Goal: Information Seeking & Learning: Find contact information

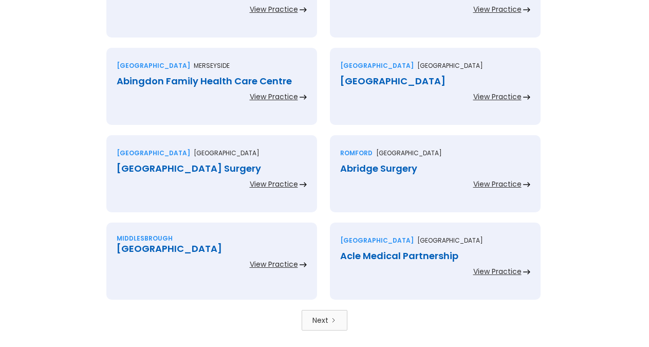
scroll to position [2301, 0]
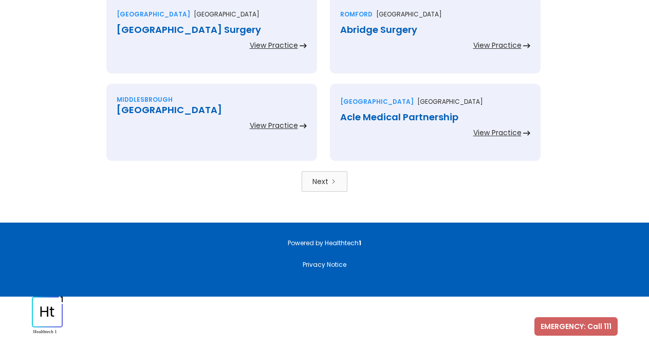
click at [324, 186] on div "Next" at bounding box center [321, 181] width 16 height 10
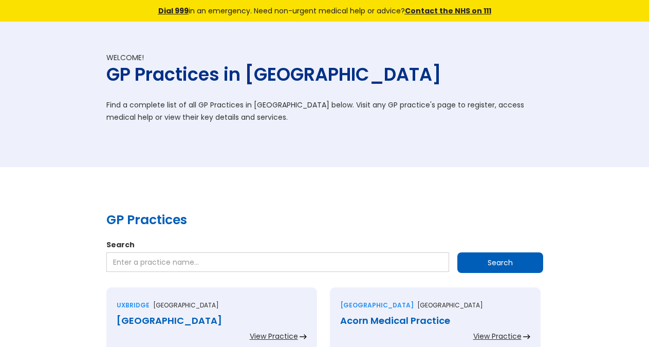
click at [578, 138] on div "Welcome! GP Practices in England Find a complete list of all GP Practices in En…" at bounding box center [324, 94] width 649 height 145
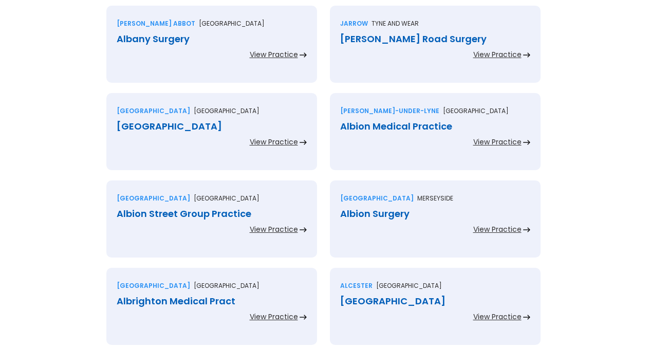
scroll to position [2301, 0]
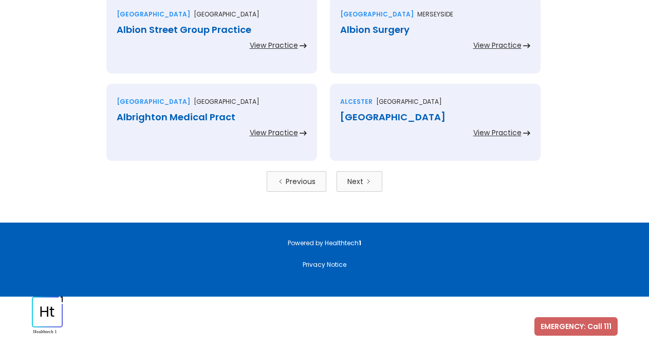
click at [354, 180] on div "Next" at bounding box center [355, 181] width 16 height 10
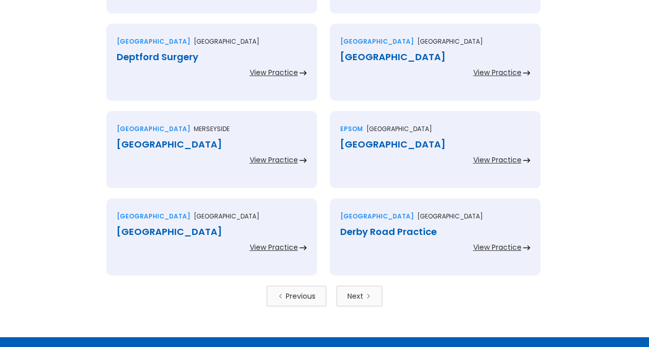
scroll to position [2231, 0]
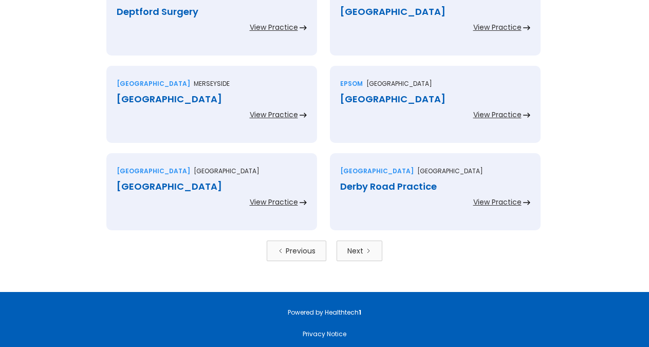
click at [365, 250] on link "Next" at bounding box center [360, 251] width 46 height 21
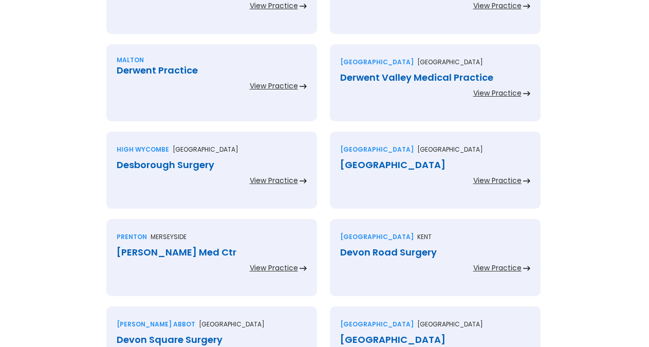
scroll to position [410, 0]
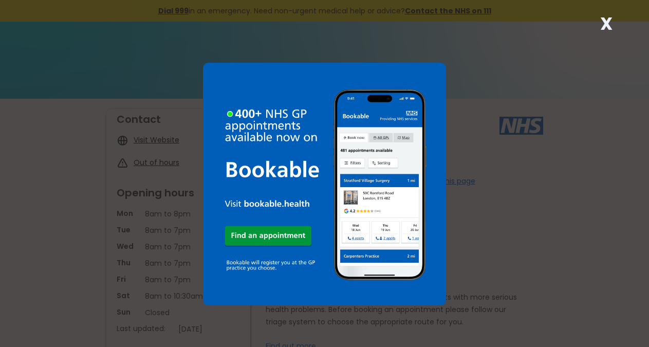
click at [601, 21] on strong "X" at bounding box center [606, 23] width 12 height 25
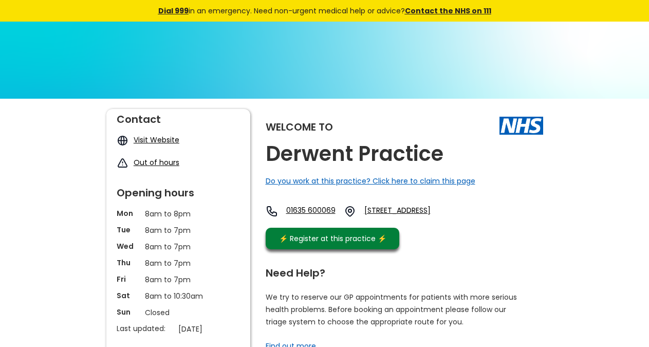
click at [461, 155] on div "Welcome to Derwent Practice Do you work at this practice? Click here to claim t…" at bounding box center [405, 181] width 278 height 145
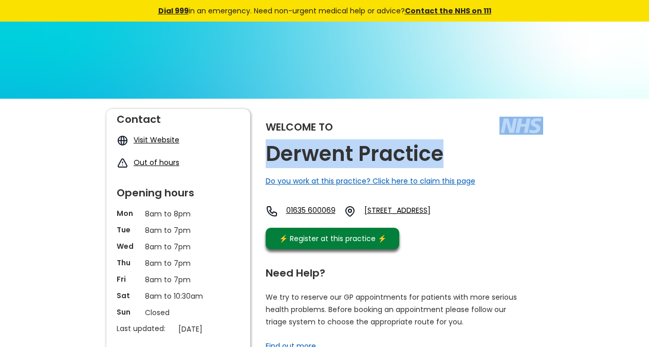
copy div "Derwent Practice"
drag, startPoint x: 452, startPoint y: 155, endPoint x: 443, endPoint y: 150, distance: 10.4
click at [443, 150] on div "Welcome to Derwent Practice Do you work at this practice? Click here to claim t…" at bounding box center [405, 181] width 278 height 145
copy link "Yo17 9rf,"
drag, startPoint x: 535, startPoint y: 214, endPoint x: 291, endPoint y: 145, distance: 253.3
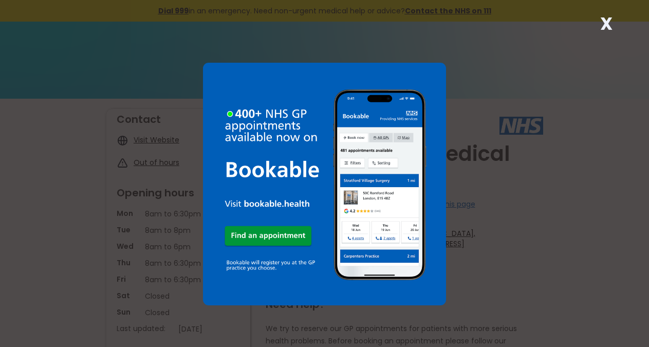
click at [607, 23] on strong "X" at bounding box center [606, 23] width 12 height 25
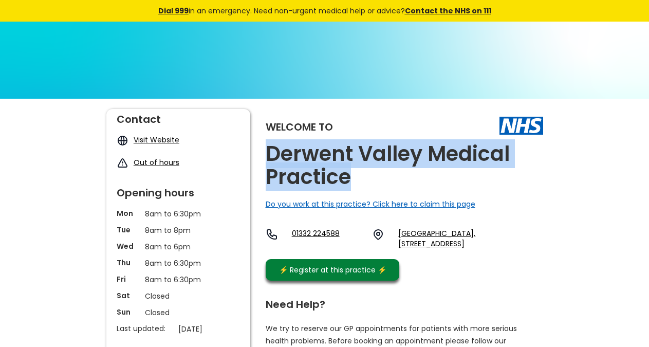
copy h2 "Derwent Valley Medical Practice"
drag, startPoint x: 371, startPoint y: 179, endPoint x: 261, endPoint y: 152, distance: 112.9
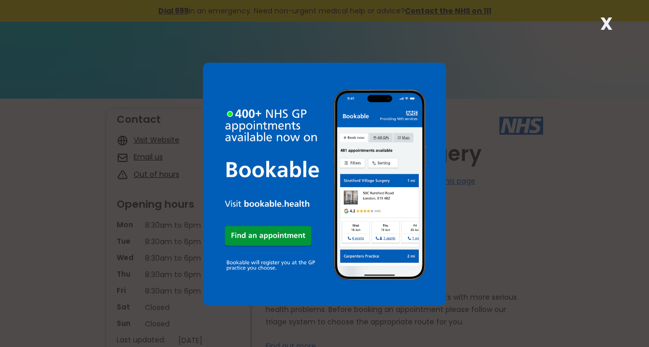
click at [609, 21] on strong "X" at bounding box center [606, 23] width 12 height 25
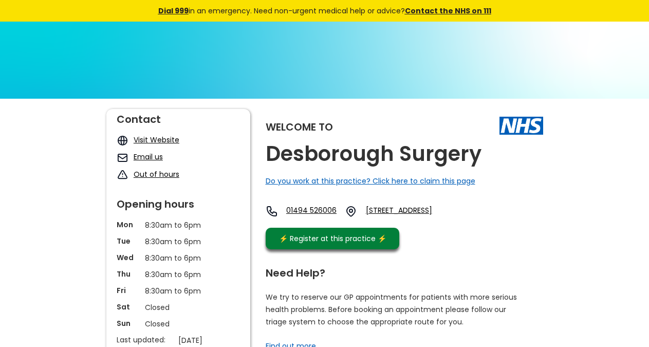
click at [490, 156] on div "Welcome to Desborough Surgery Do you work at this practice? Click here to claim…" at bounding box center [405, 181] width 278 height 145
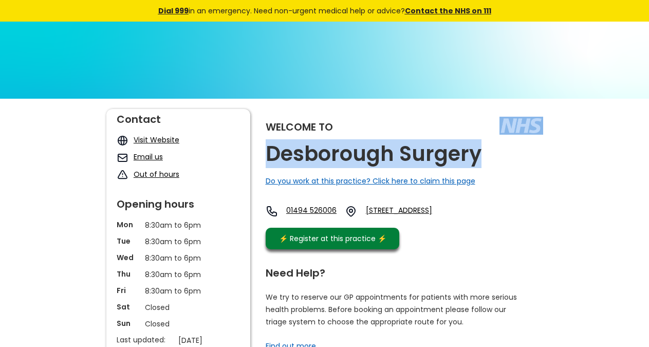
copy div "Desborough Surgery"
drag, startPoint x: 490, startPoint y: 156, endPoint x: 265, endPoint y: 5, distance: 270.4
click at [475, 158] on div "Welcome to Desborough Surgery Do you work at this practice? Click here to claim…" at bounding box center [405, 181] width 278 height 145
copy link "Hp11 2sd"
drag, startPoint x: 491, startPoint y: 226, endPoint x: 334, endPoint y: 108, distance: 196.8
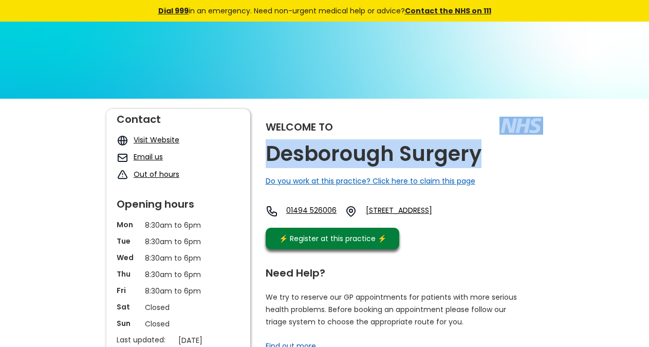
click at [465, 223] on div "01494 526006 [STREET_ADDRESS]" at bounding box center [366, 213] width 201 height 17
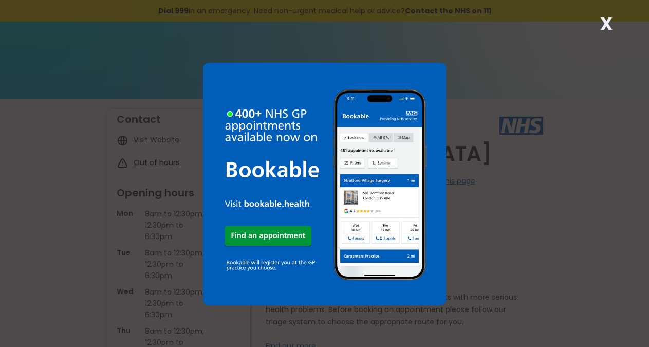
click at [610, 25] on strong "X" at bounding box center [606, 23] width 12 height 25
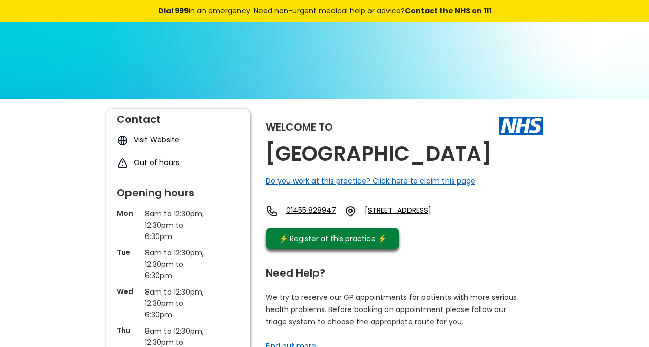
click at [531, 160] on div "Welcome to Desford Medical Centre Do you work at this practice? Click here to c…" at bounding box center [405, 181] width 278 height 145
click at [512, 148] on div "Welcome to Desford Medical Centre Do you work at this practice? Click here to c…" at bounding box center [405, 181] width 278 height 145
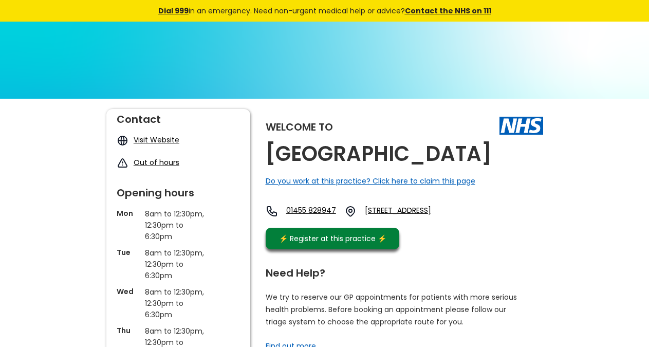
click at [512, 148] on div "Welcome to Desford Medical Centre Do you work at this practice? Click here to c…" at bounding box center [405, 181] width 278 height 145
click at [381, 155] on h2 "Desford Medical Centre" at bounding box center [379, 153] width 226 height 23
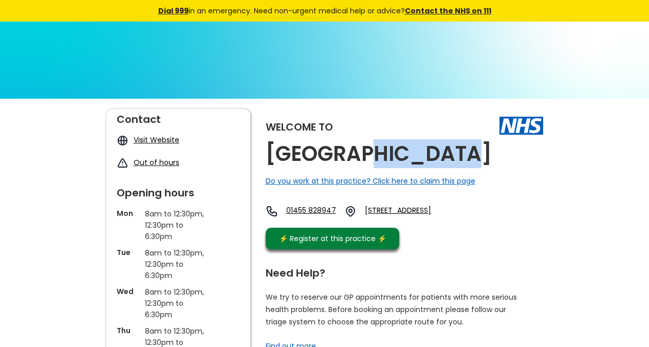
click at [381, 155] on h2 "Desford Medical Centre" at bounding box center [379, 153] width 226 height 23
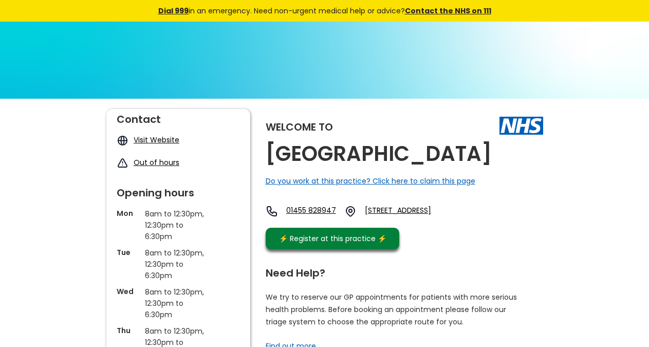
click at [381, 155] on h2 "Desford Medical Centre" at bounding box center [379, 153] width 226 height 23
drag, startPoint x: 477, startPoint y: 229, endPoint x: 451, endPoint y: 221, distance: 27.5
click at [451, 221] on div "01455 828947 54 Main Street, Desford, Leicester, Leicestershire, Le9 9gr, Engla…" at bounding box center [365, 213] width 199 height 17
copy link "Le9 9gr"
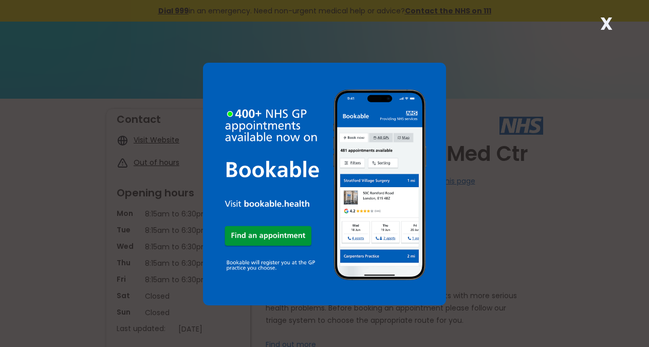
click at [610, 22] on strong "X" at bounding box center [606, 23] width 12 height 25
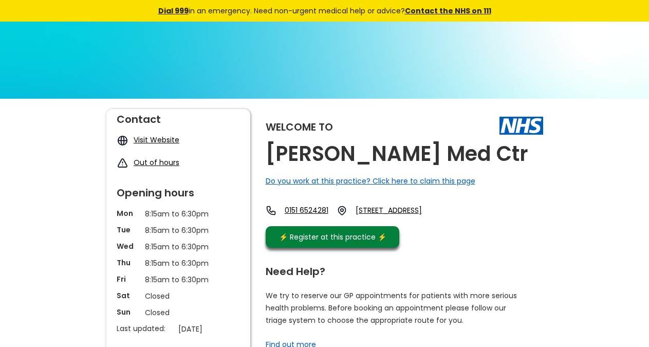
click at [459, 151] on div "Welcome to [PERSON_NAME] Med Ctr Do you work at this practice? Click here to cl…" at bounding box center [405, 181] width 278 height 144
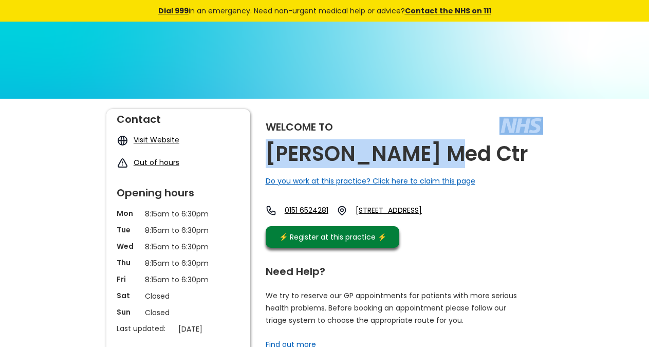
copy div "[PERSON_NAME] Med Ctr"
drag, startPoint x: 451, startPoint y: 156, endPoint x: 441, endPoint y: 158, distance: 10.6
click at [441, 158] on div "Welcome to [PERSON_NAME] Med Ctr Do you work at this practice? Click here to cl…" at bounding box center [405, 181] width 278 height 144
drag, startPoint x: 472, startPoint y: 227, endPoint x: 453, endPoint y: 225, distance: 18.6
click at [444, 221] on div "0151 6524281 [STREET_ADDRESS]" at bounding box center [355, 213] width 178 height 16
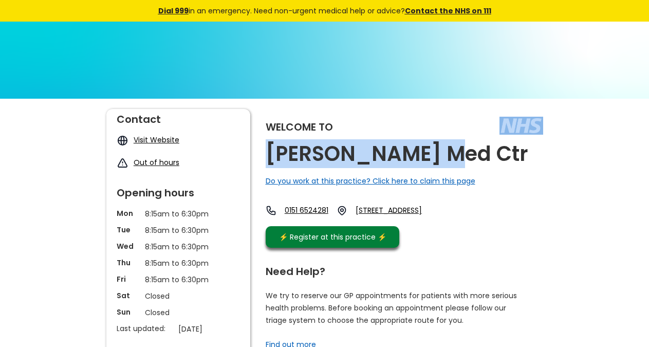
drag, startPoint x: 477, startPoint y: 232, endPoint x: 443, endPoint y: 226, distance: 35.0
click at [443, 226] on div "Welcome to [PERSON_NAME] Med Ctr Do you work at this practice? Click here to cl…" at bounding box center [405, 181] width 278 height 144
copy link "Ch43 5re,"
